Goal: Register for event/course

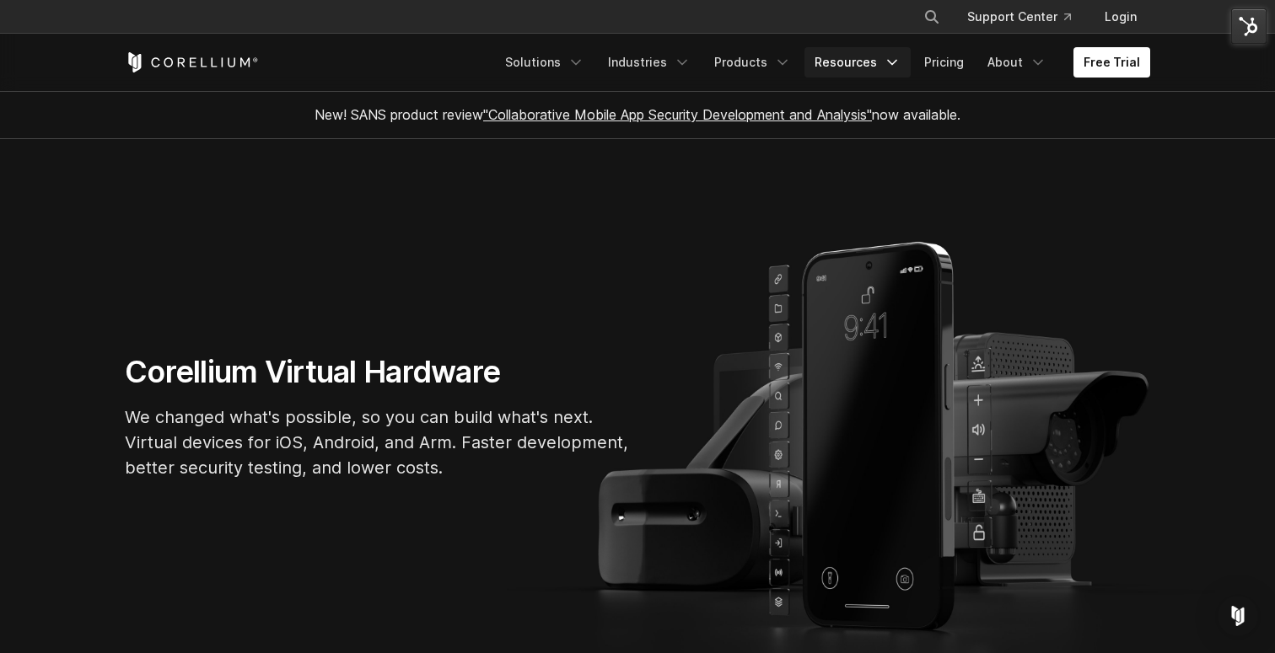
click at [892, 65] on icon "Navigation Menu" at bounding box center [891, 62] width 17 height 17
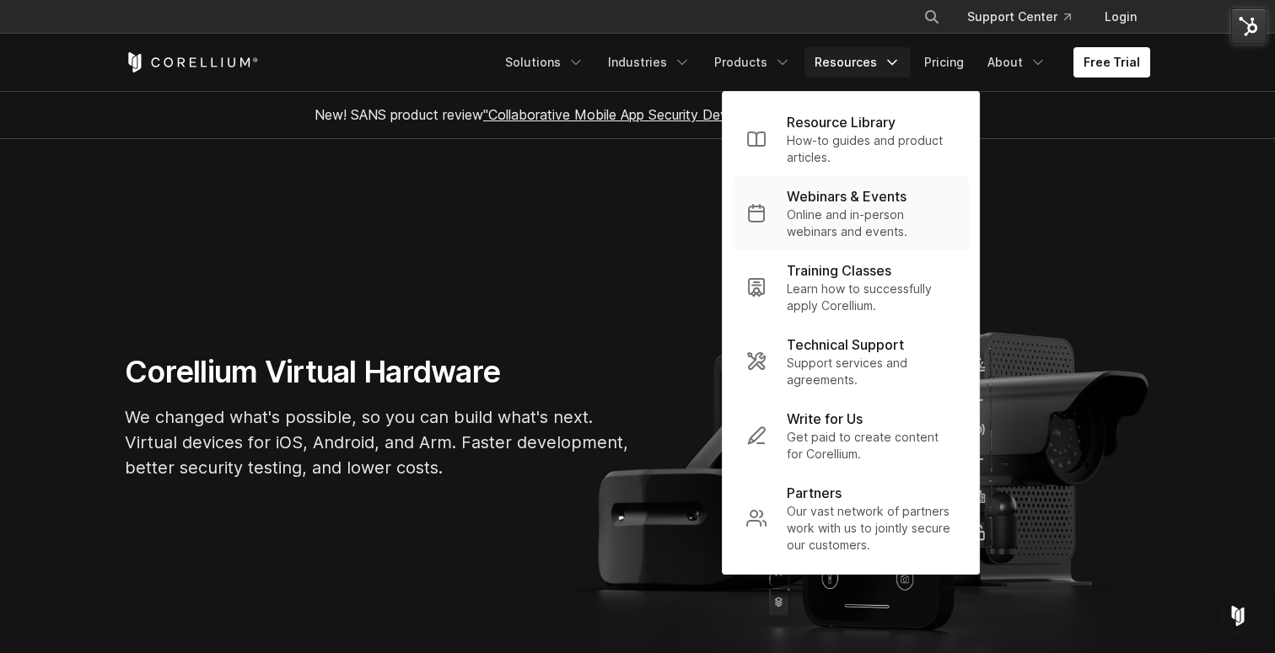
click at [834, 201] on p "Webinars & Events" at bounding box center [847, 196] width 120 height 20
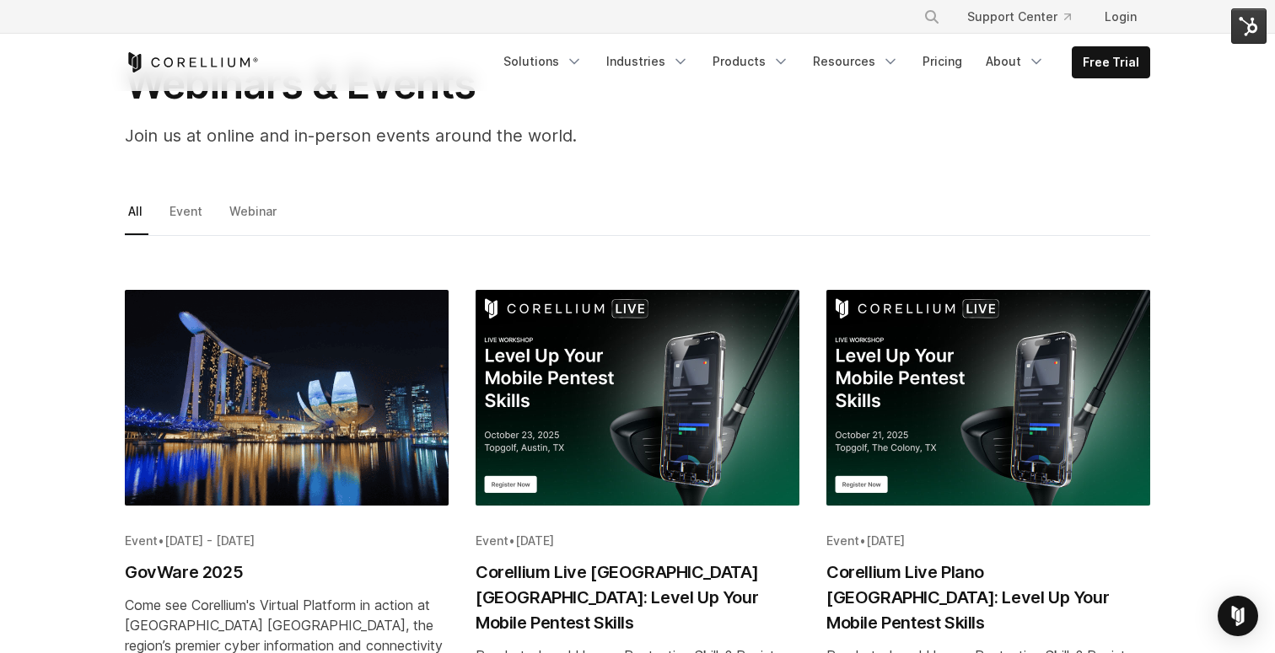
scroll to position [135, 0]
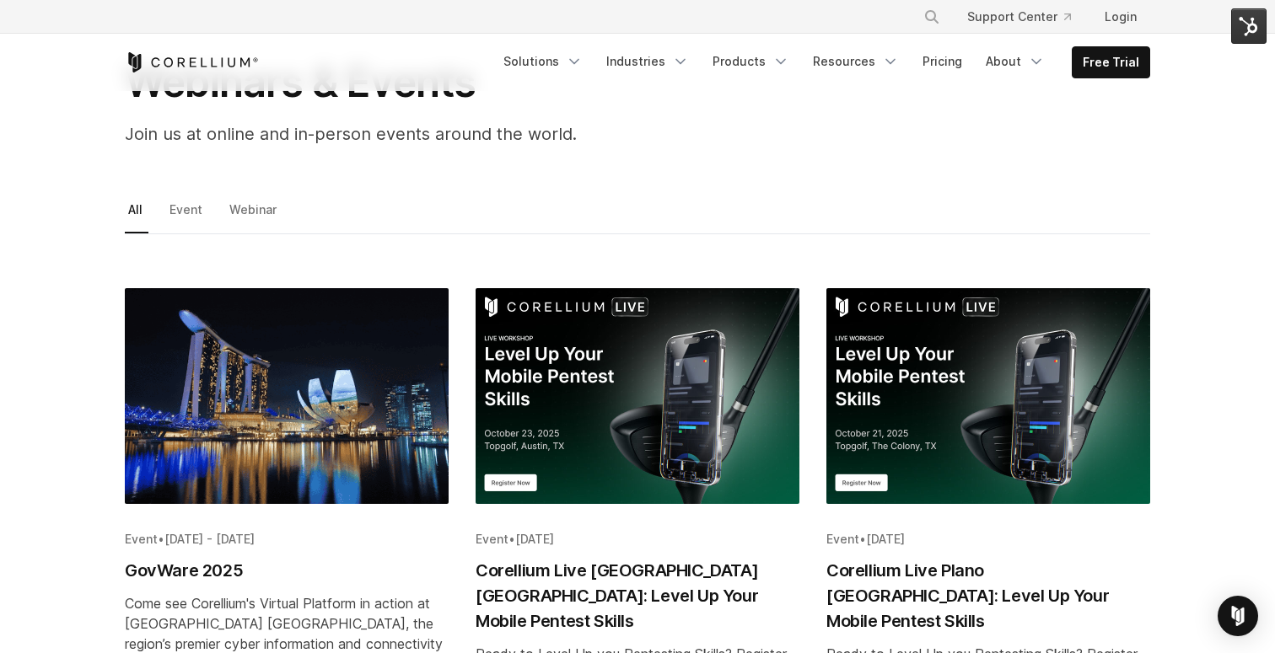
click at [307, 383] on img "Blog post summary: GovWare 2025" at bounding box center [287, 396] width 324 height 216
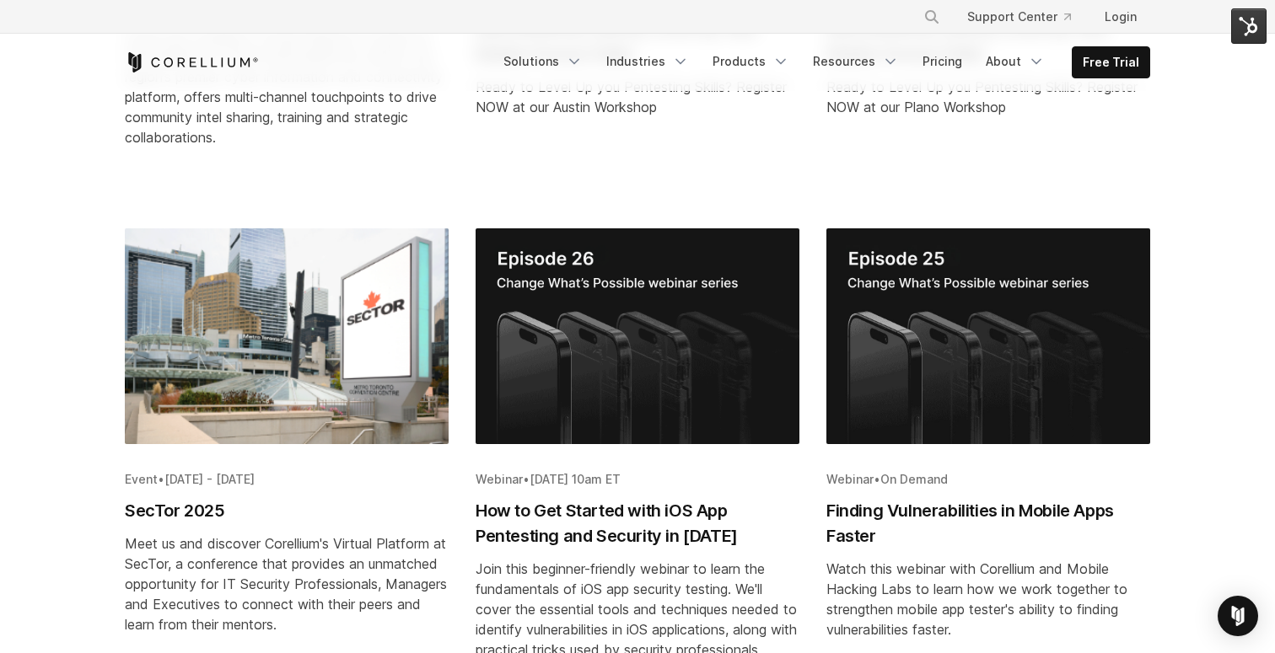
scroll to position [706, 0]
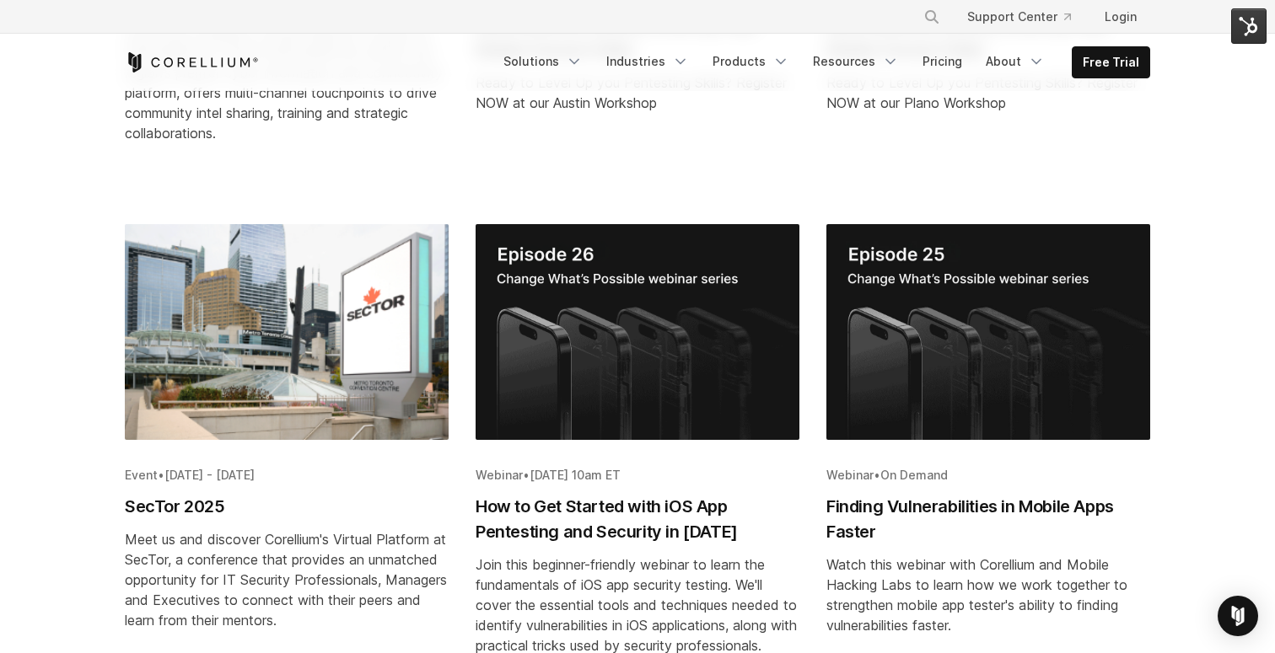
click at [314, 330] on img "Blog post summary: SecTor 2025" at bounding box center [287, 332] width 324 height 216
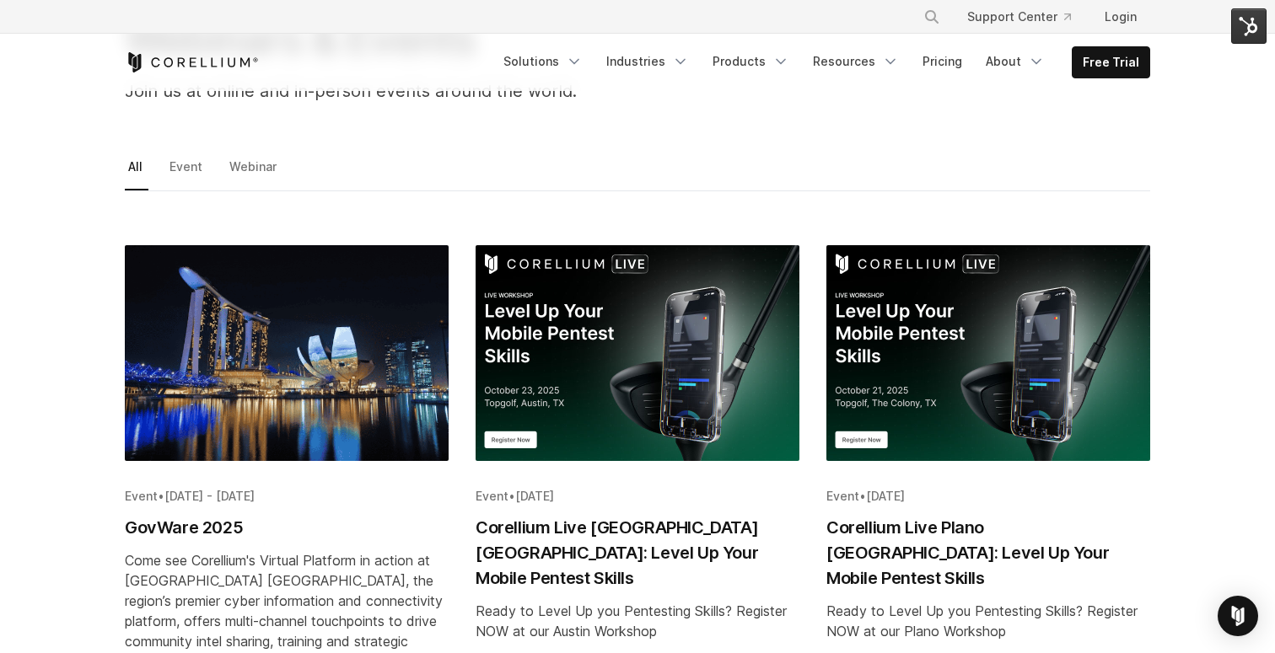
scroll to position [382, 0]
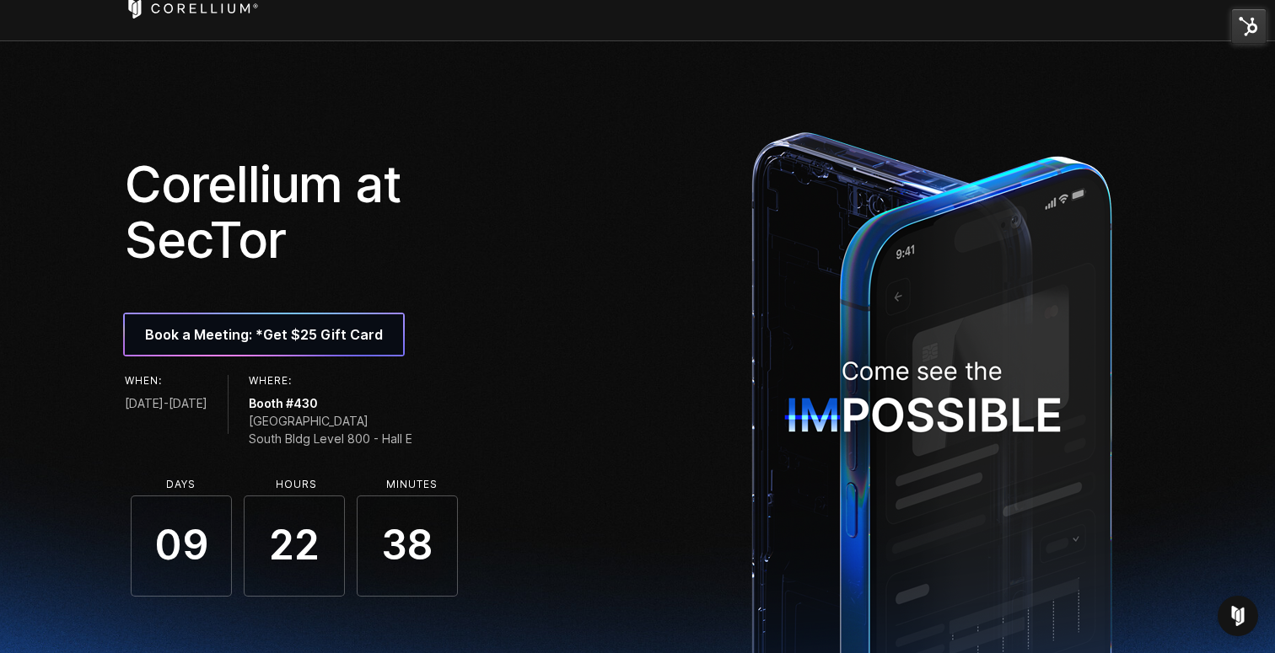
scroll to position [25, 0]
